Goal: Information Seeking & Learning: Compare options

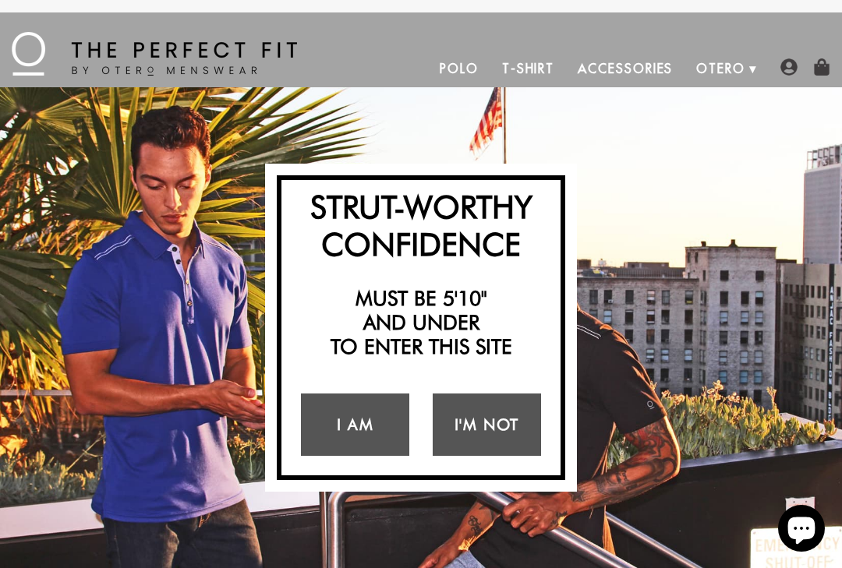
click at [362, 428] on link "I Am" at bounding box center [355, 425] width 108 height 62
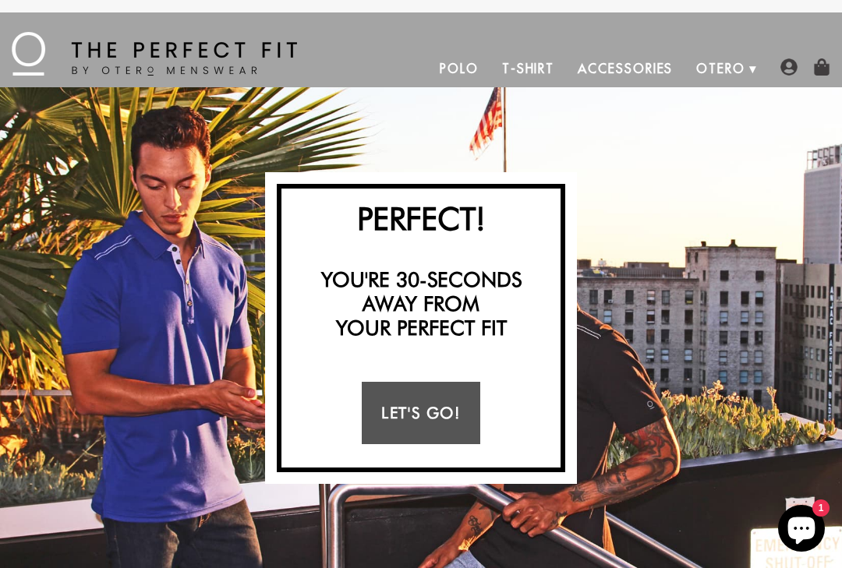
click at [425, 412] on link "Let's Go!" at bounding box center [421, 413] width 118 height 62
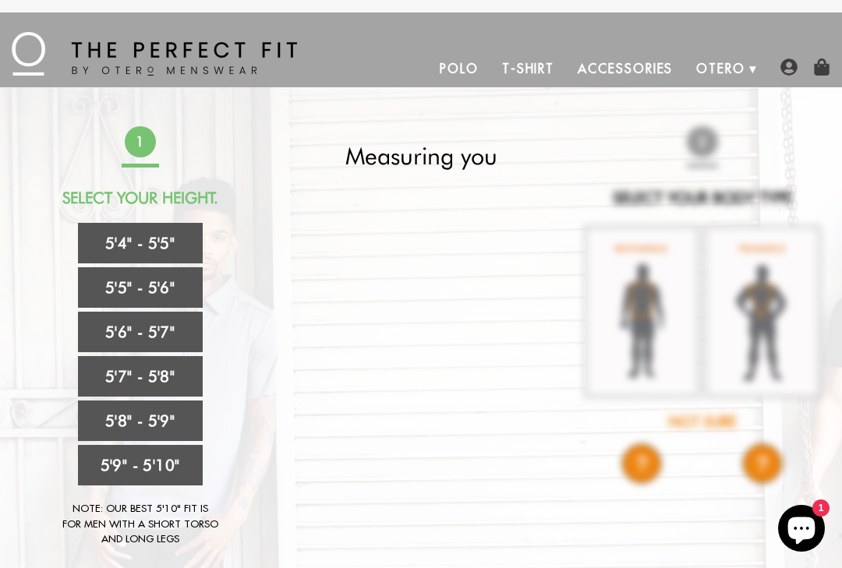
click at [161, 287] on link "5'5" - 5'6"" at bounding box center [140, 287] width 125 height 41
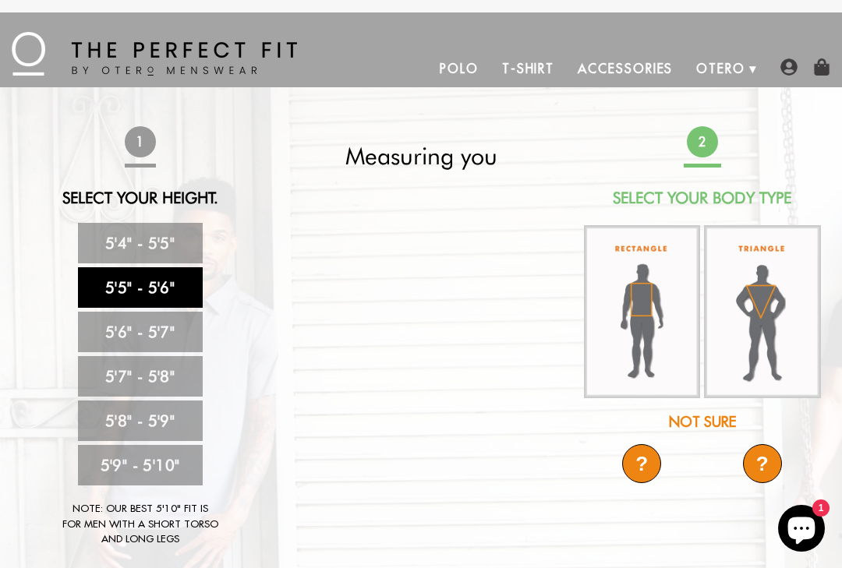
click at [724, 420] on div "Not Sure" at bounding box center [701, 421] width 241 height 21
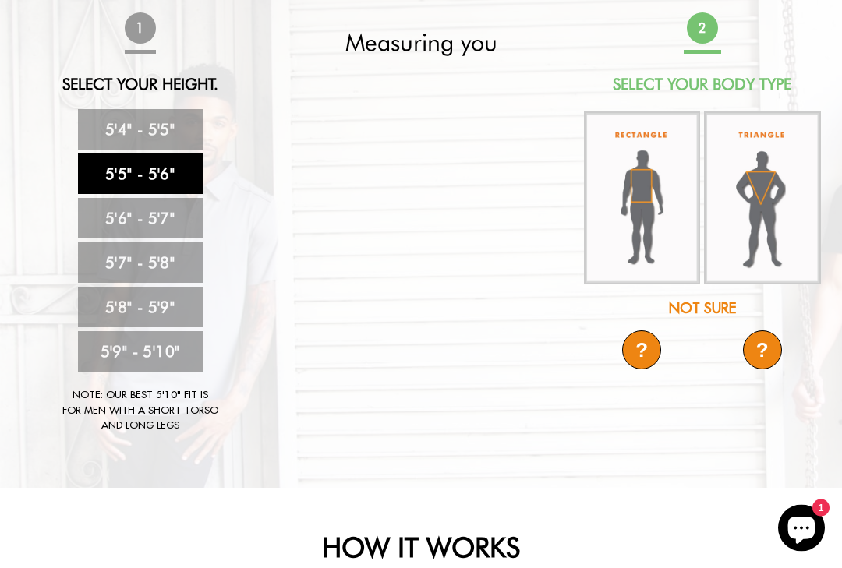
scroll to position [114, 0]
click at [659, 207] on img at bounding box center [642, 197] width 117 height 173
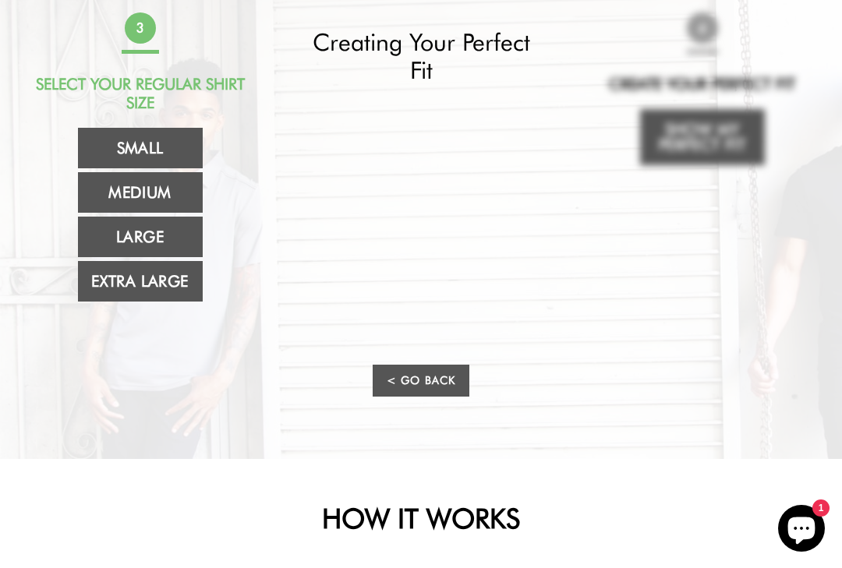
click at [157, 240] on link "Large" at bounding box center [140, 237] width 125 height 41
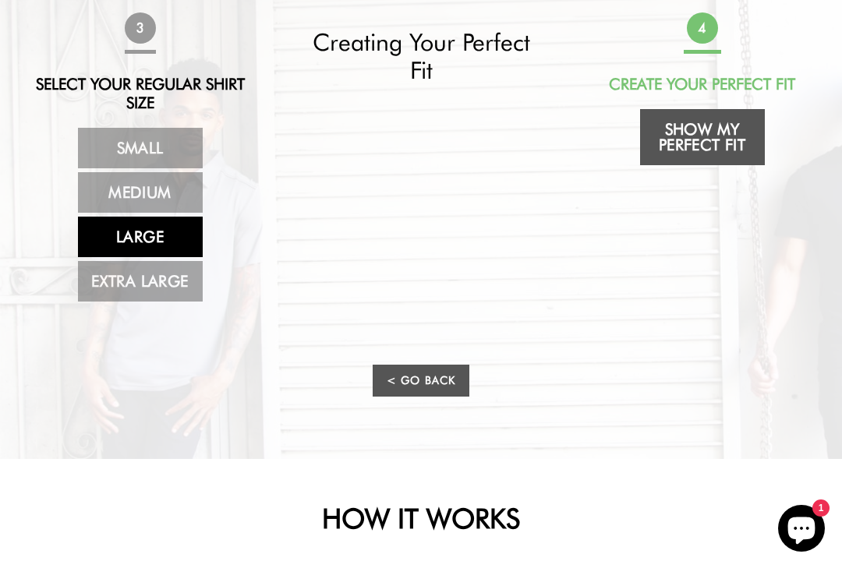
click at [709, 136] on link "Show My Perfect Fit" at bounding box center [702, 137] width 125 height 56
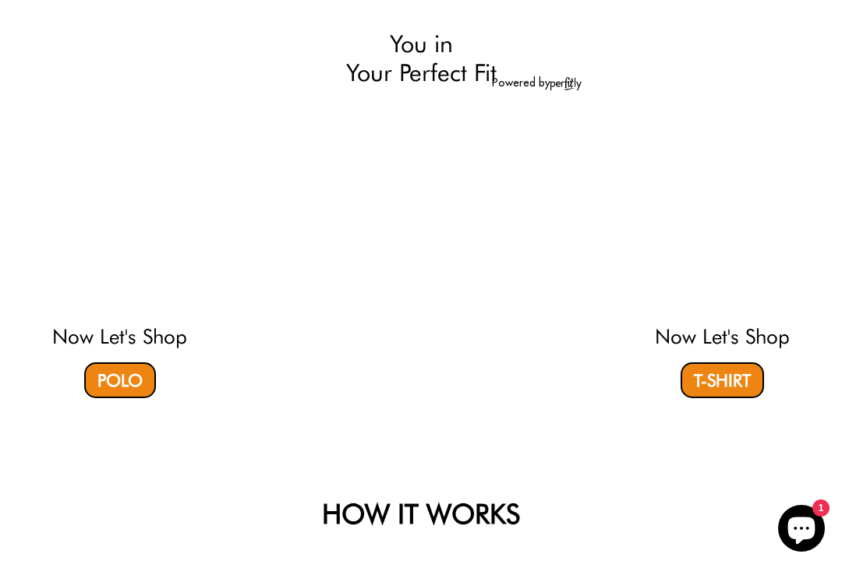
select select "55-56"
select select "L"
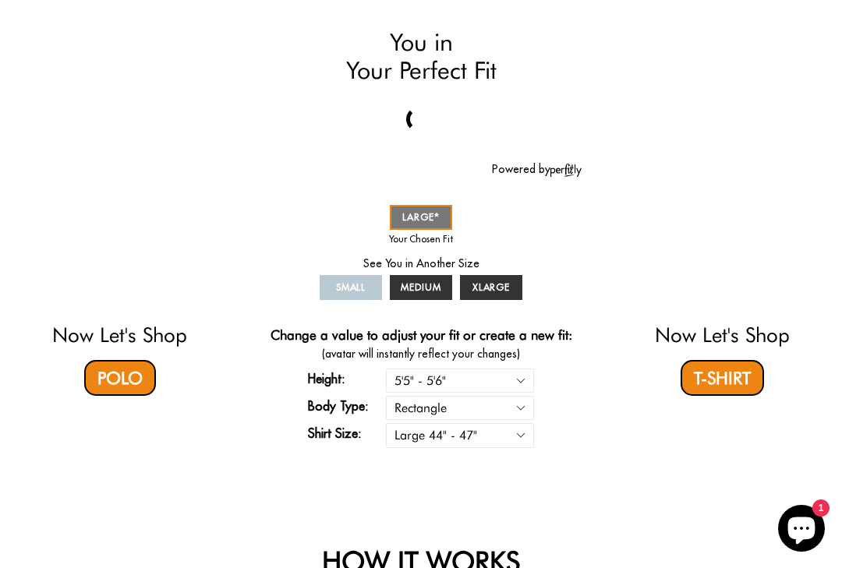
click at [133, 375] on link "Polo" at bounding box center [120, 378] width 72 height 36
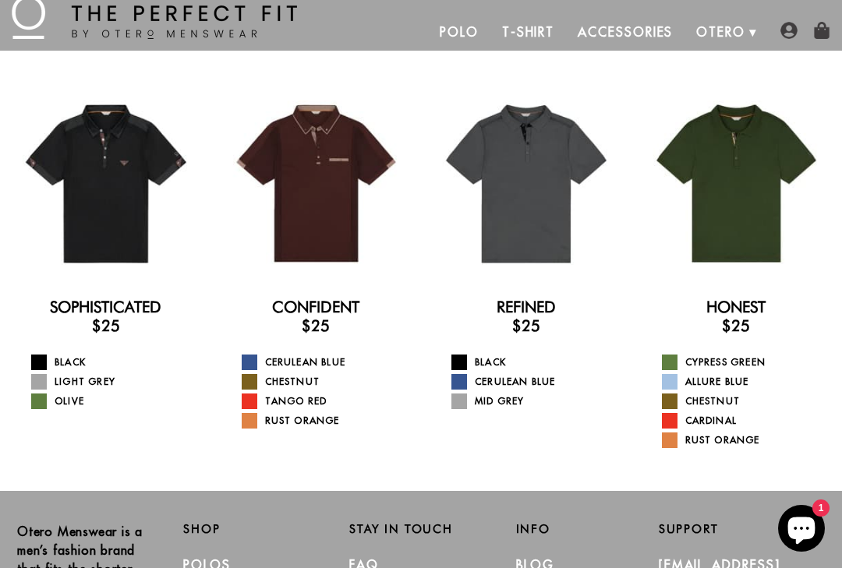
scroll to position [36, 0]
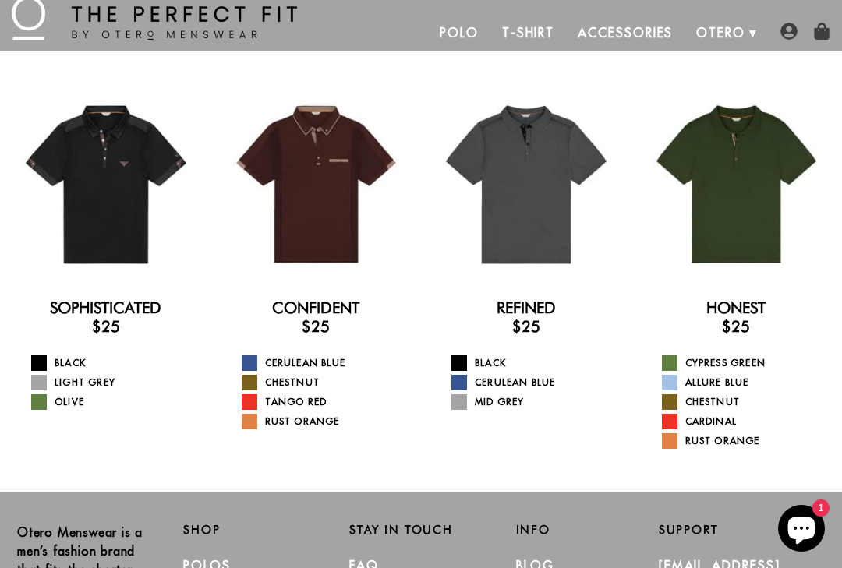
click at [537, 238] on div at bounding box center [526, 184] width 189 height 189
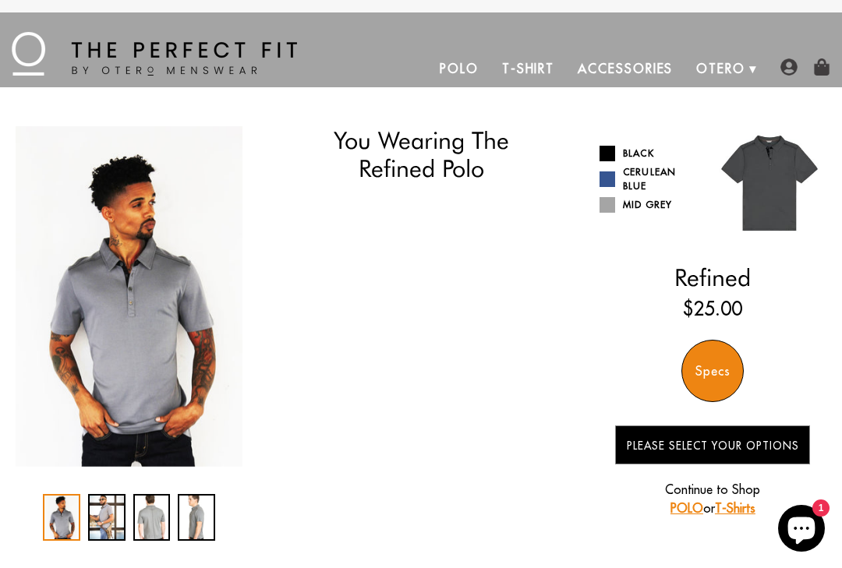
select select "55-56"
select select "L"
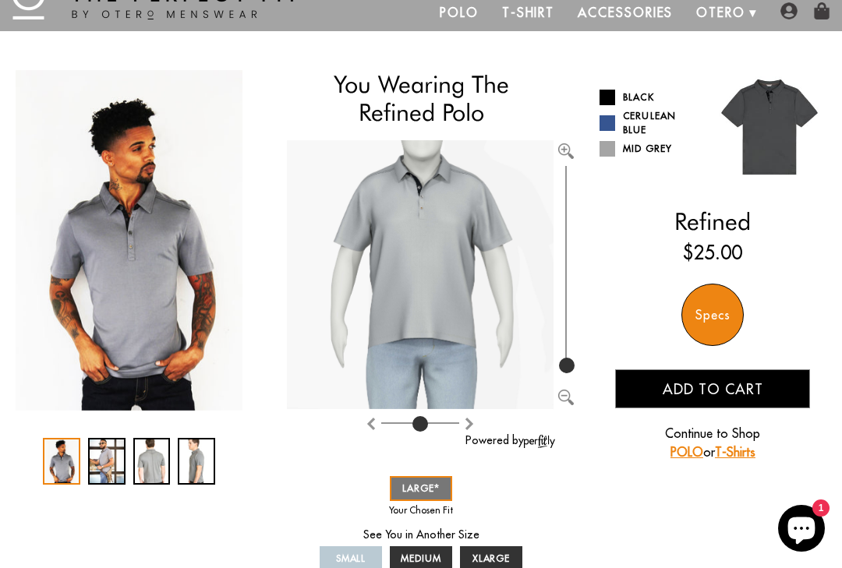
scroll to position [49, 0]
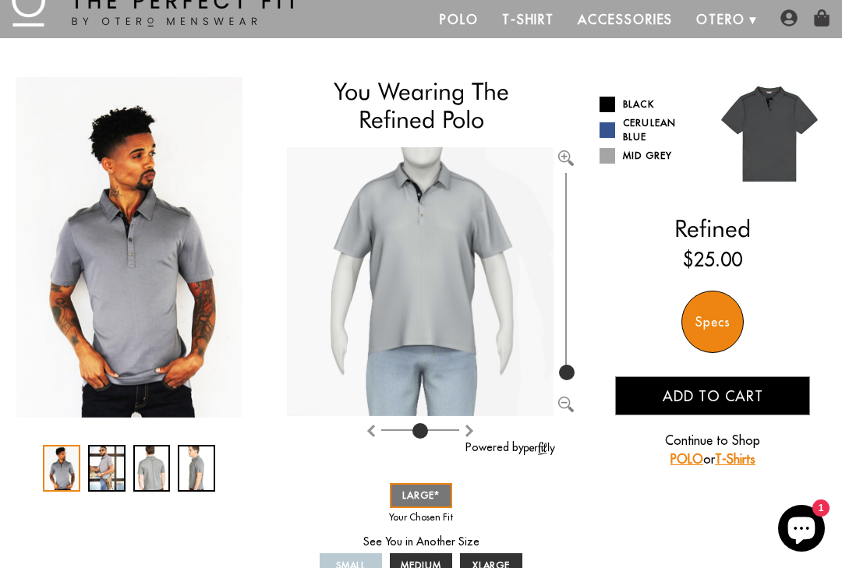
click at [643, 130] on link "Cerulean Blue" at bounding box center [650, 130] width 102 height 28
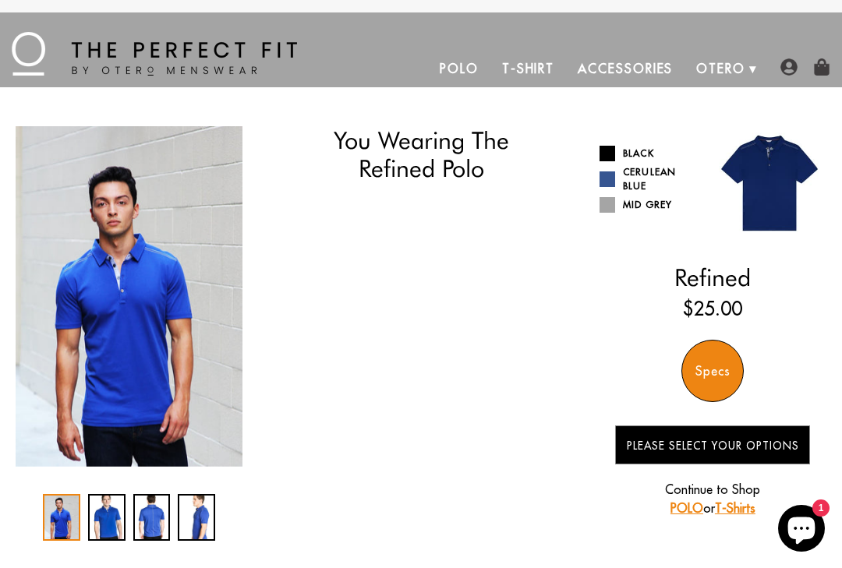
select select "55-56"
select select "L"
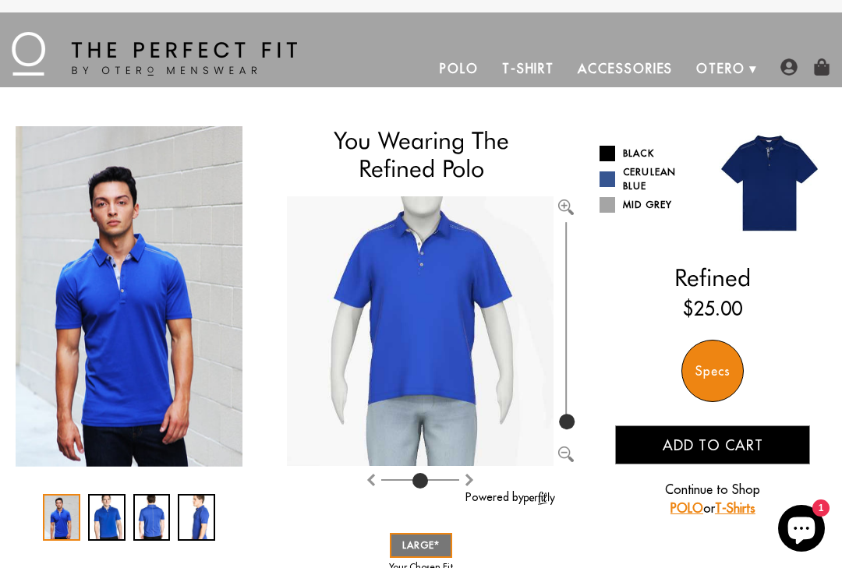
click at [609, 156] on span at bounding box center [607, 154] width 16 height 16
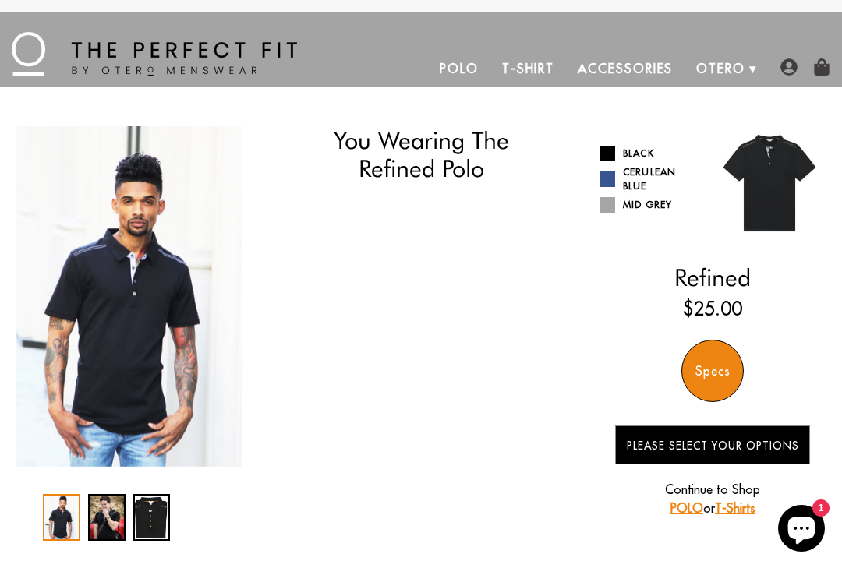
select select "55-56"
select select "L"
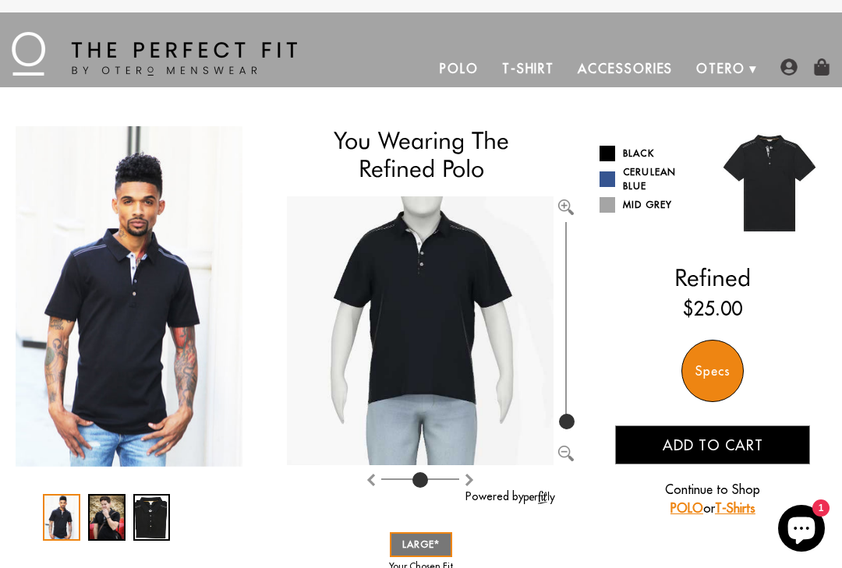
click at [644, 178] on link "Cerulean Blue" at bounding box center [650, 179] width 102 height 28
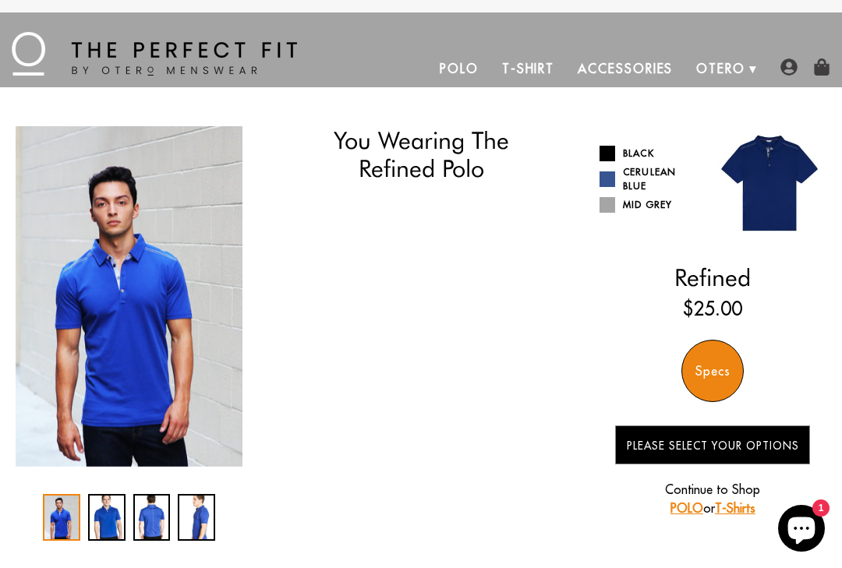
select select "55-56"
select select "L"
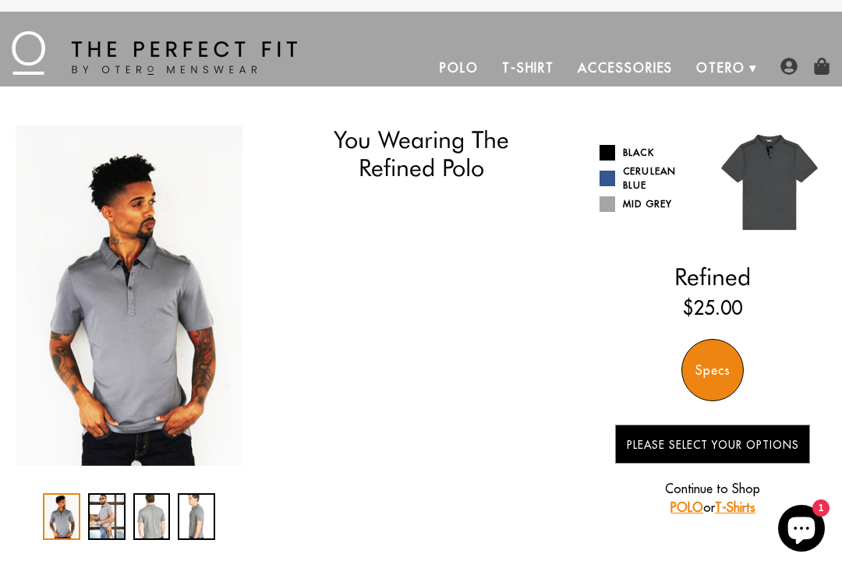
select select "55-56"
select select "L"
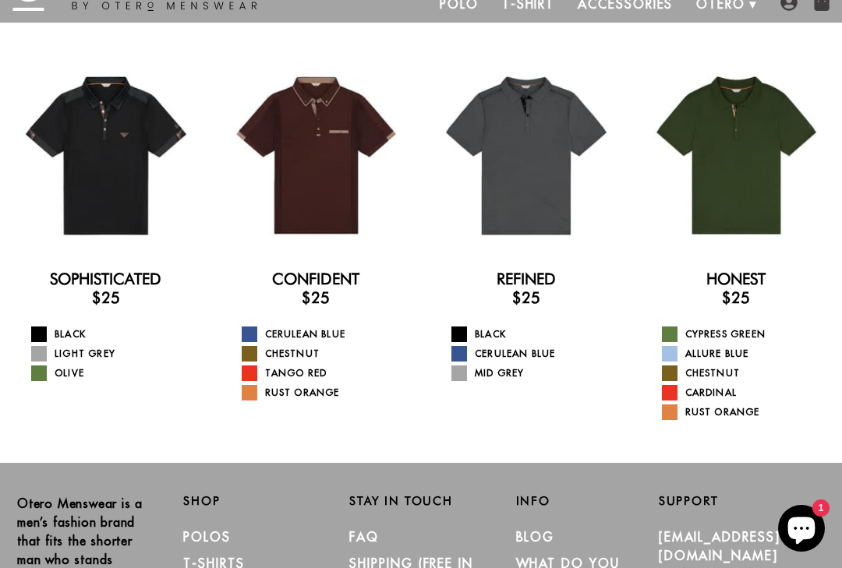
click at [749, 200] on div at bounding box center [736, 156] width 189 height 189
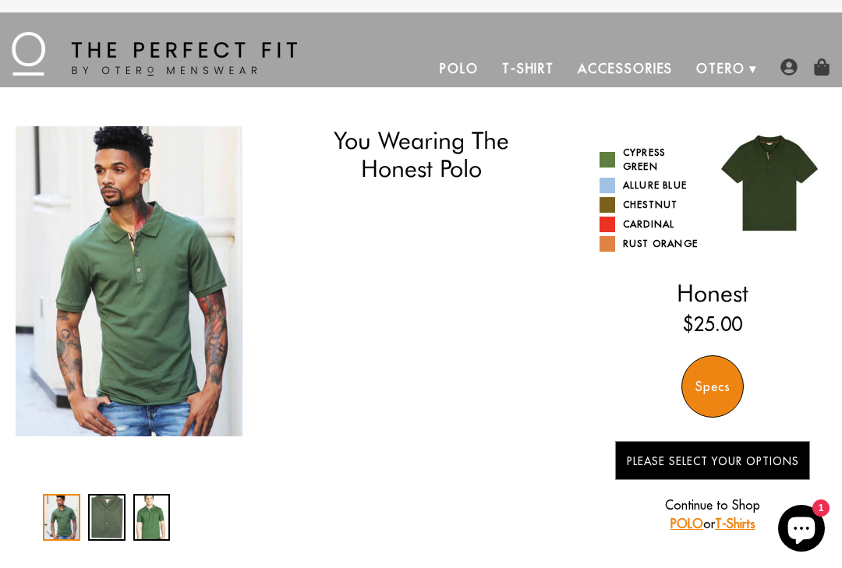
select select "55-56"
select select "L"
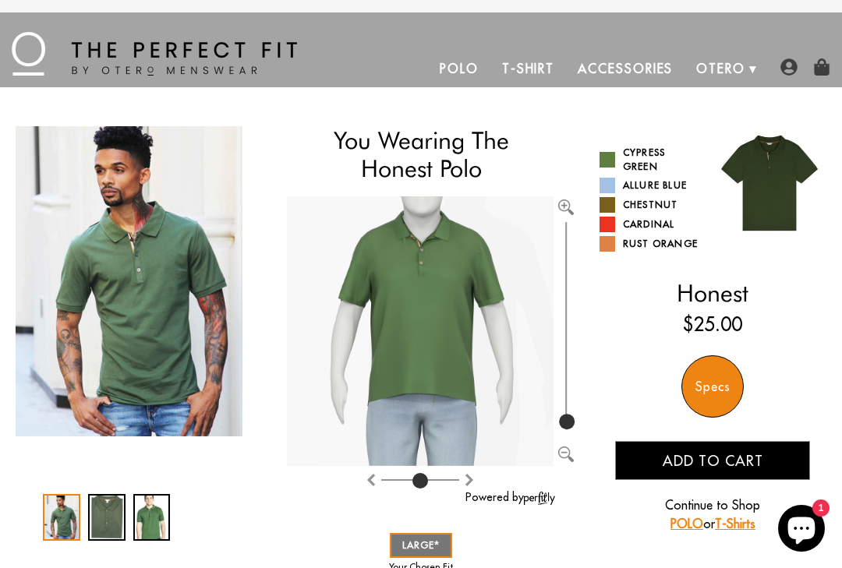
click at [650, 199] on link "Chestnut" at bounding box center [650, 205] width 102 height 16
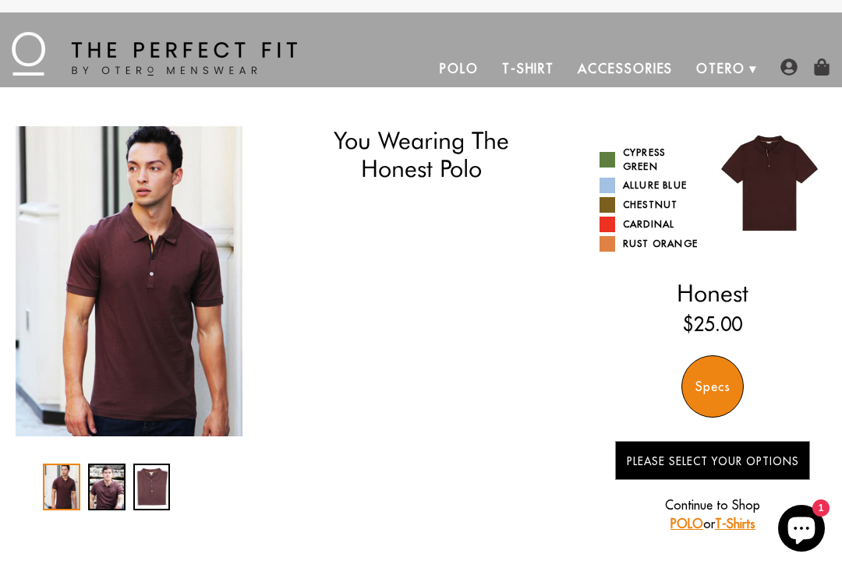
select select "55-56"
select select "L"
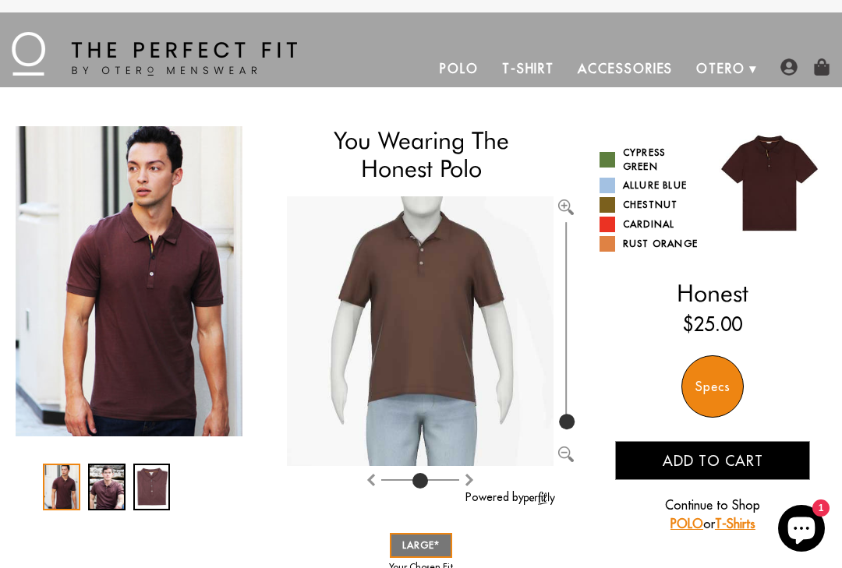
click at [655, 239] on link "Rust Orange" at bounding box center [650, 244] width 102 height 16
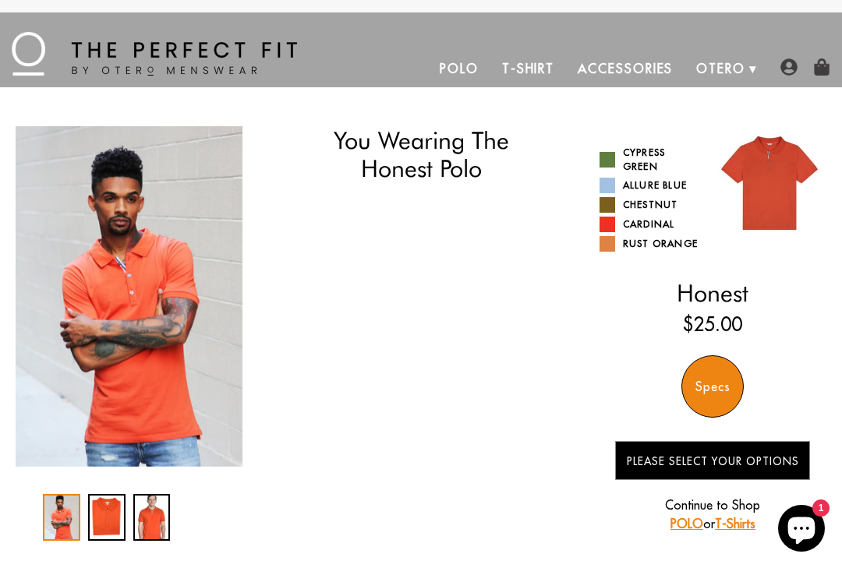
select select "55-56"
select select "L"
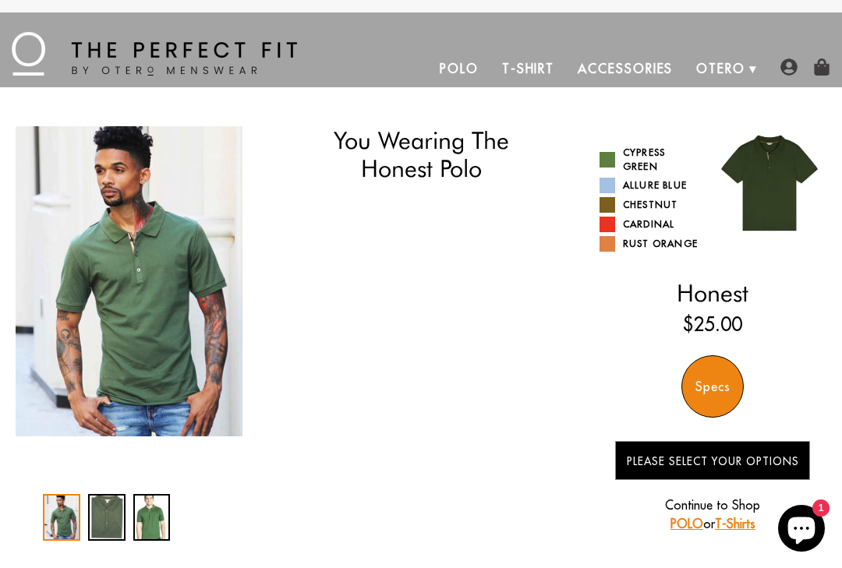
select select "55-56"
select select "L"
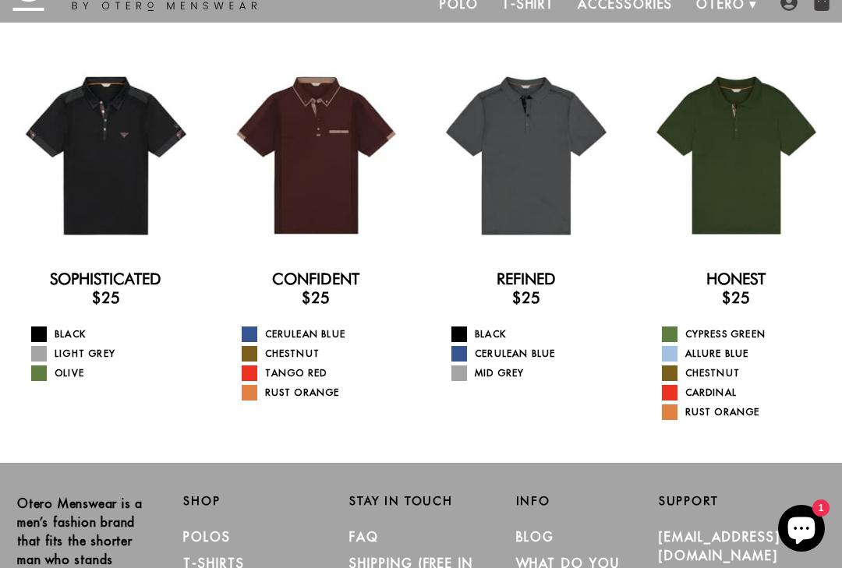
click at [119, 159] on div at bounding box center [106, 156] width 189 height 189
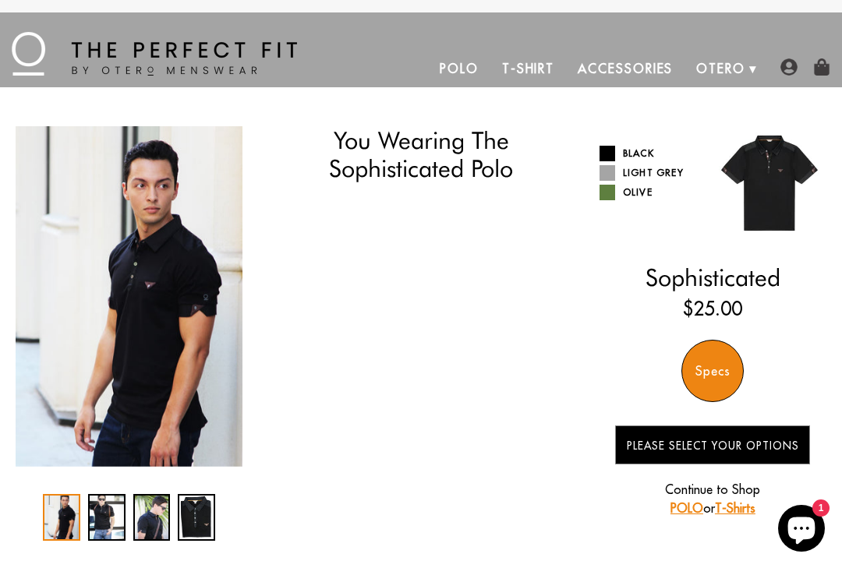
select select "55-56"
select select "L"
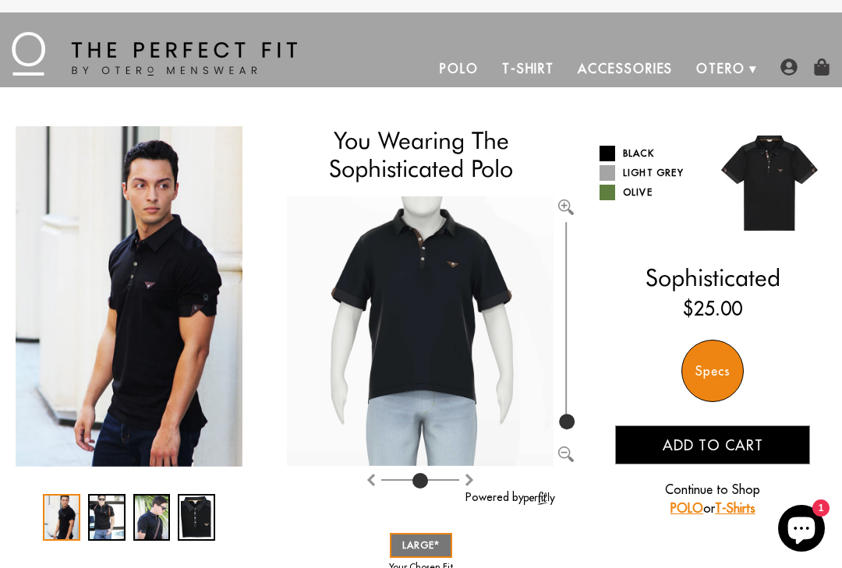
click at [616, 192] on link "Olive" at bounding box center [650, 193] width 102 height 16
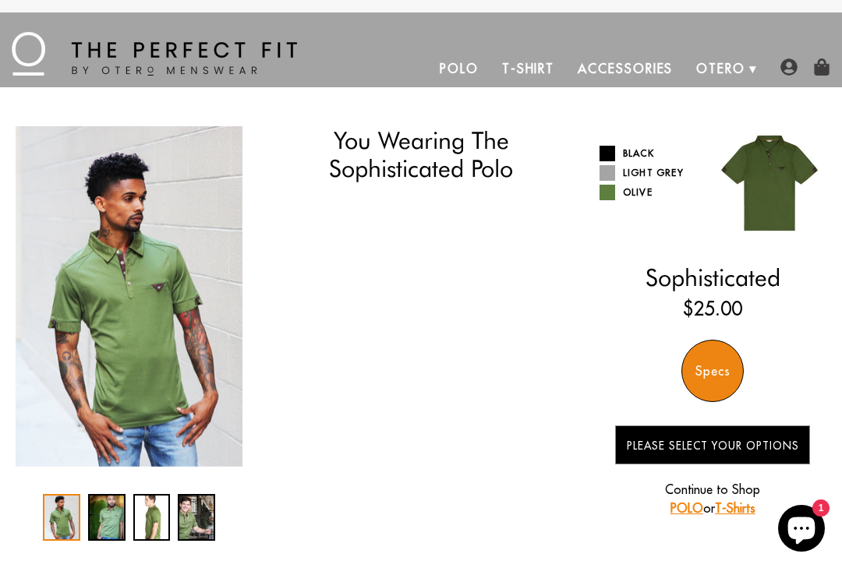
select select "55-56"
select select "L"
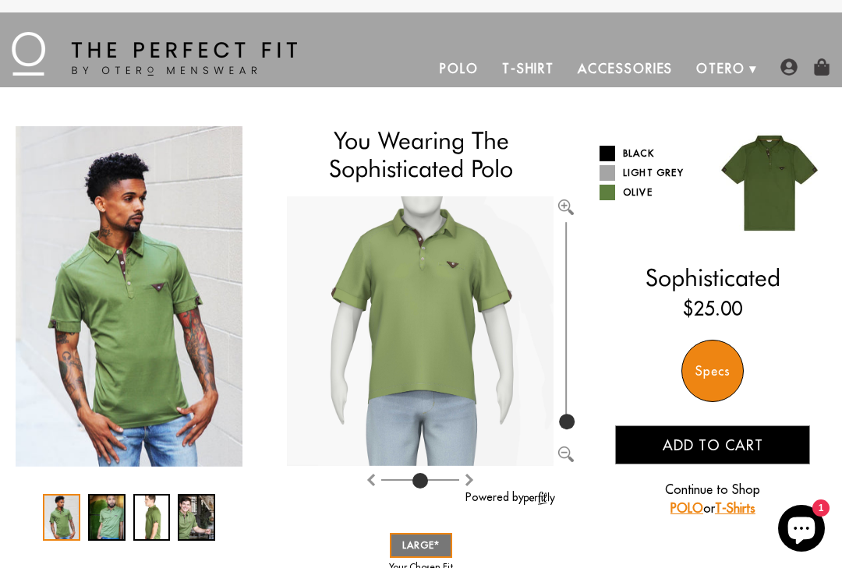
click at [608, 169] on span at bounding box center [607, 173] width 16 height 16
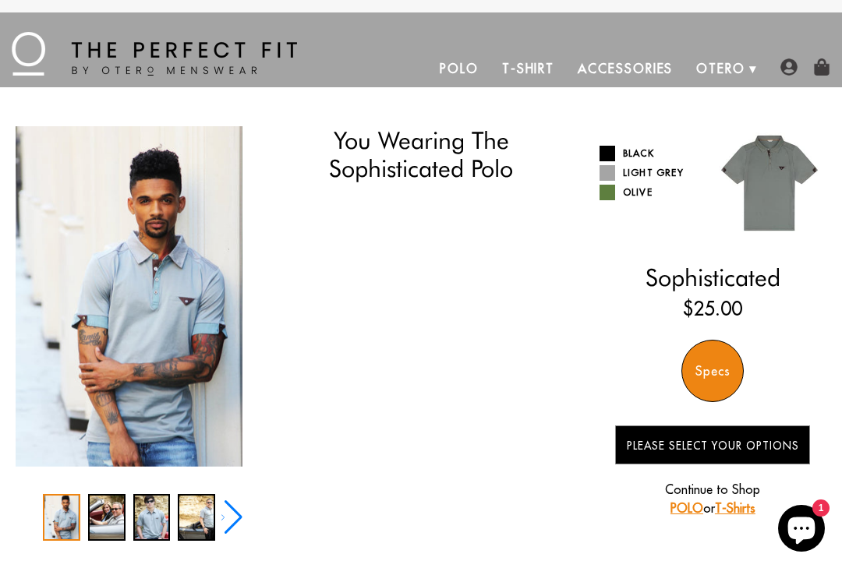
select select "55-56"
select select "L"
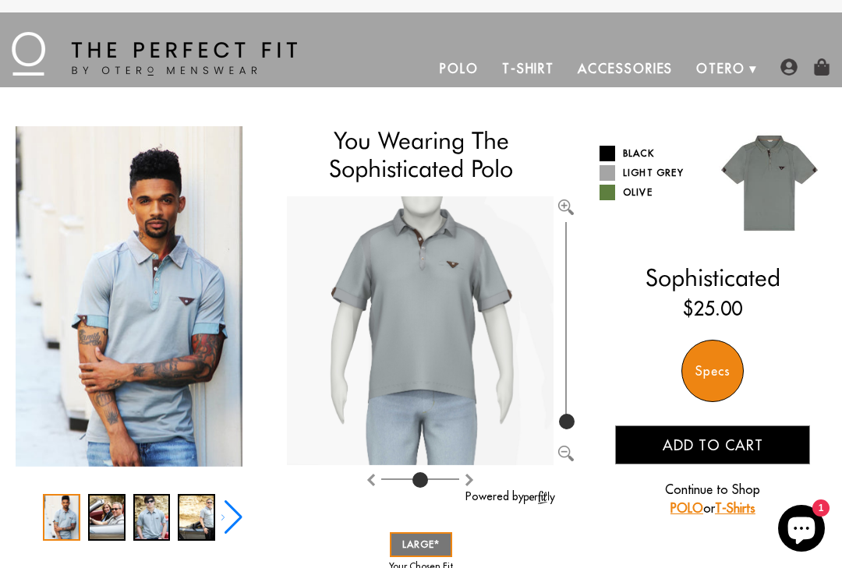
click at [617, 70] on link "Accessories" at bounding box center [625, 68] width 118 height 37
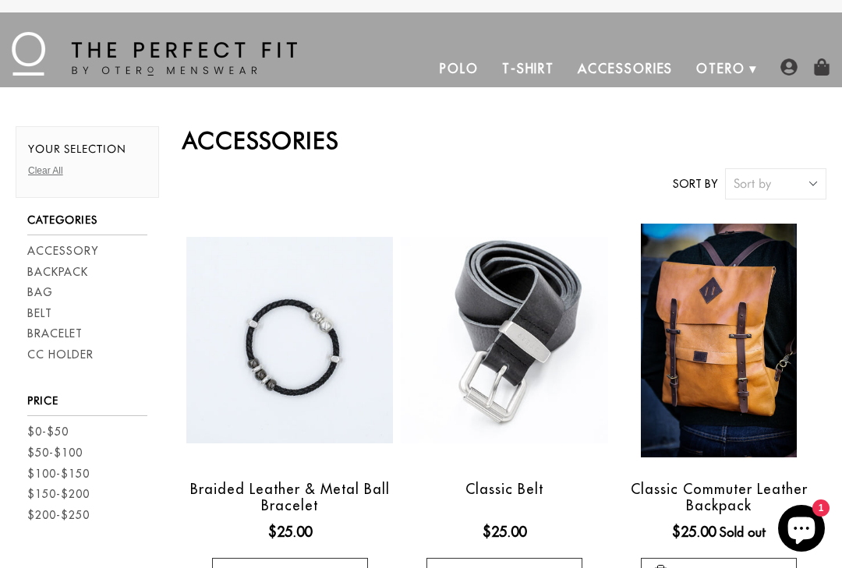
click at [537, 70] on link "T-Shirt" at bounding box center [528, 68] width 76 height 37
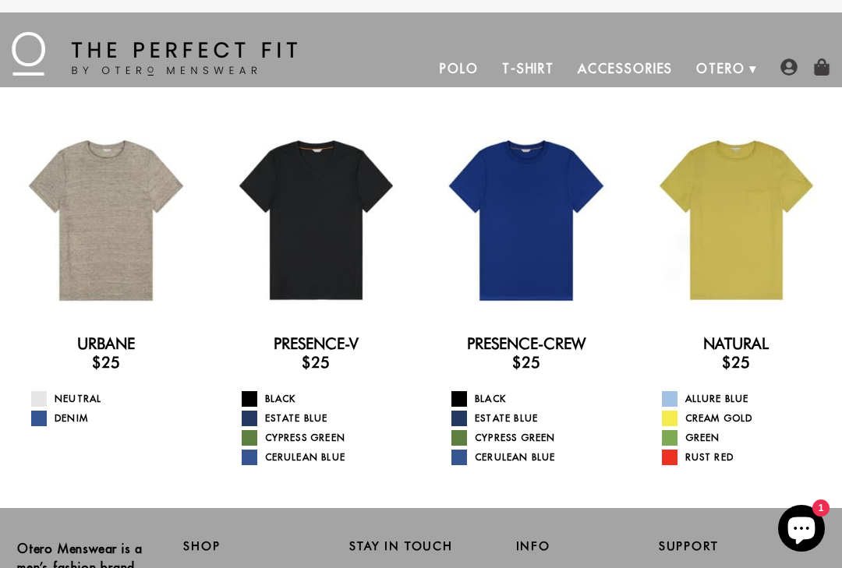
click at [468, 62] on link "Polo" at bounding box center [459, 68] width 62 height 37
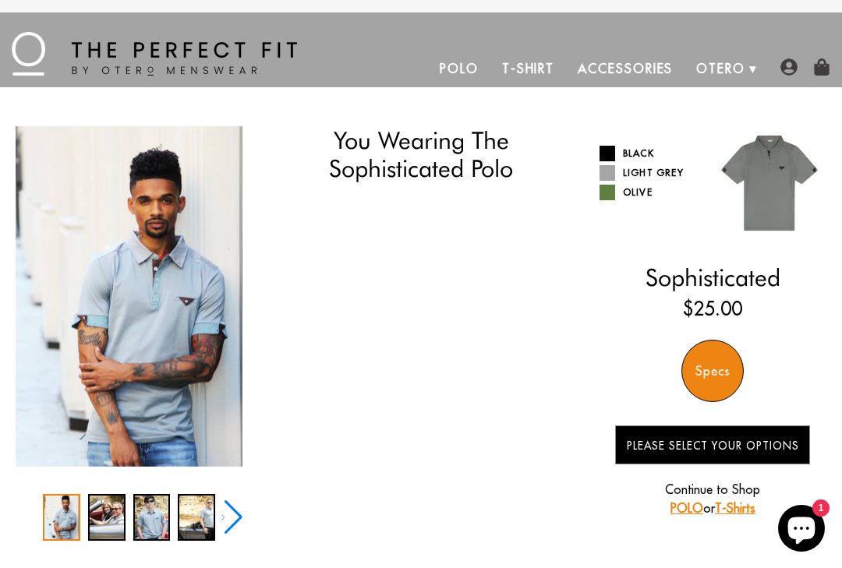
select select "55-56"
select select "L"
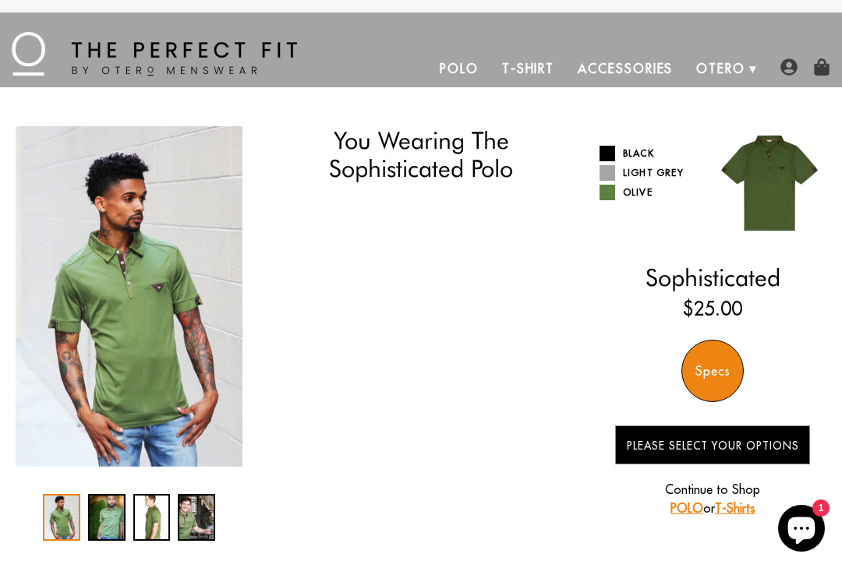
select select "55-56"
select select "L"
